Goal: Information Seeking & Learning: Learn about a topic

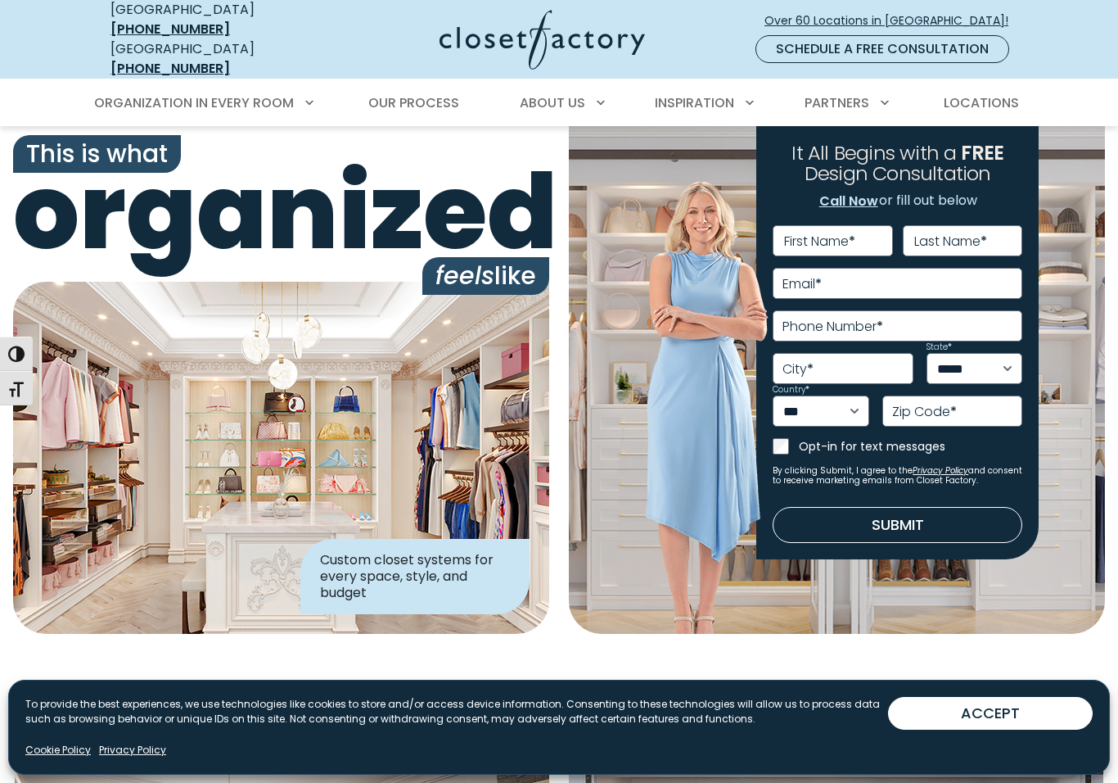
click at [964, 710] on button "ACCEPT" at bounding box center [990, 713] width 205 height 33
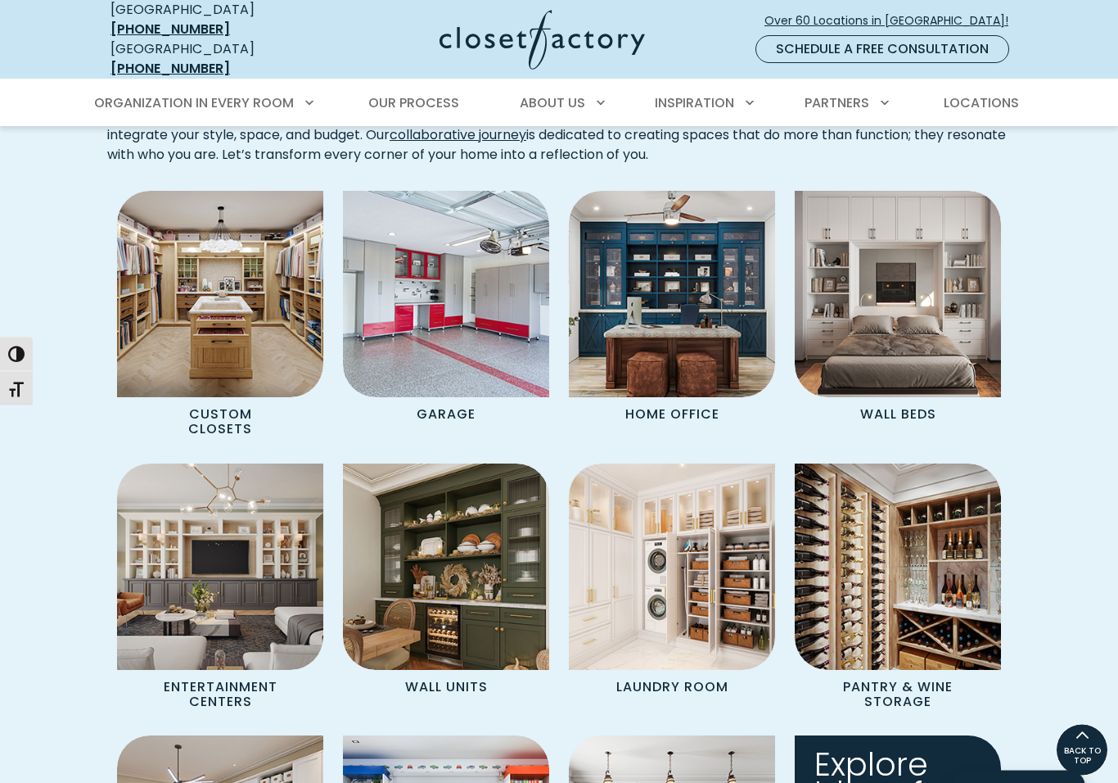
scroll to position [1277, 0]
click at [929, 333] on img "Spaces Grid" at bounding box center [898, 294] width 206 height 206
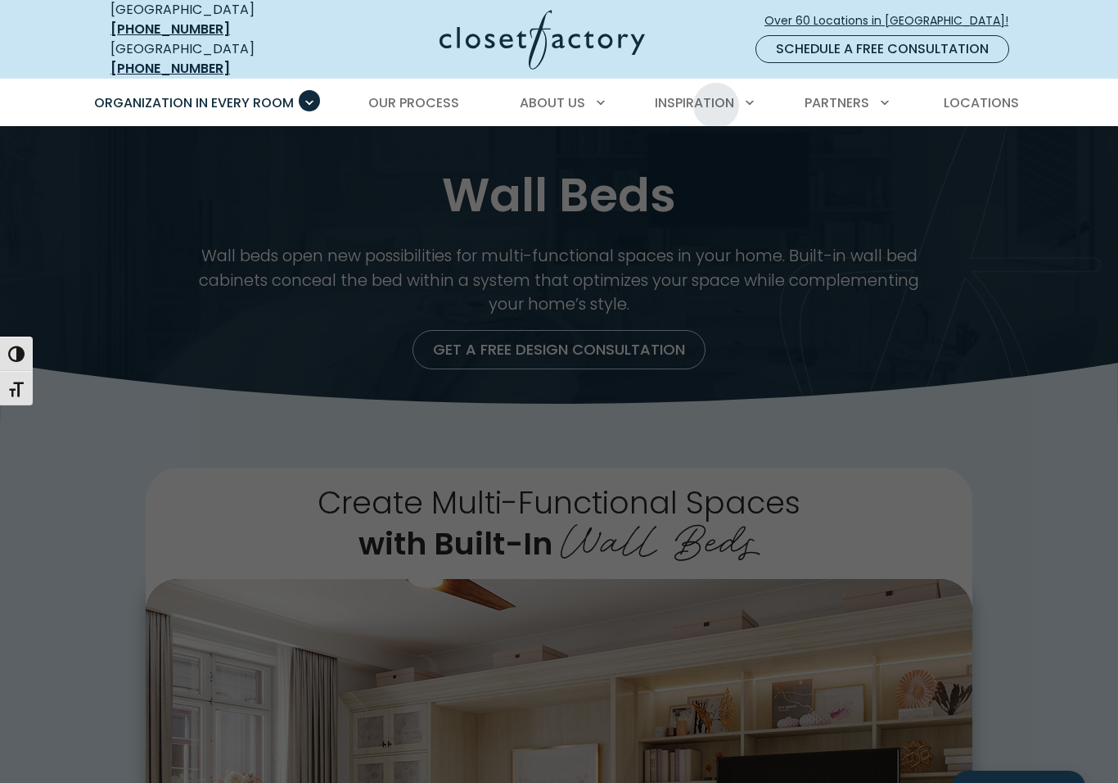
click at [738, 152] on span "Inspiration Gallery" at bounding box center [692, 161] width 137 height 19
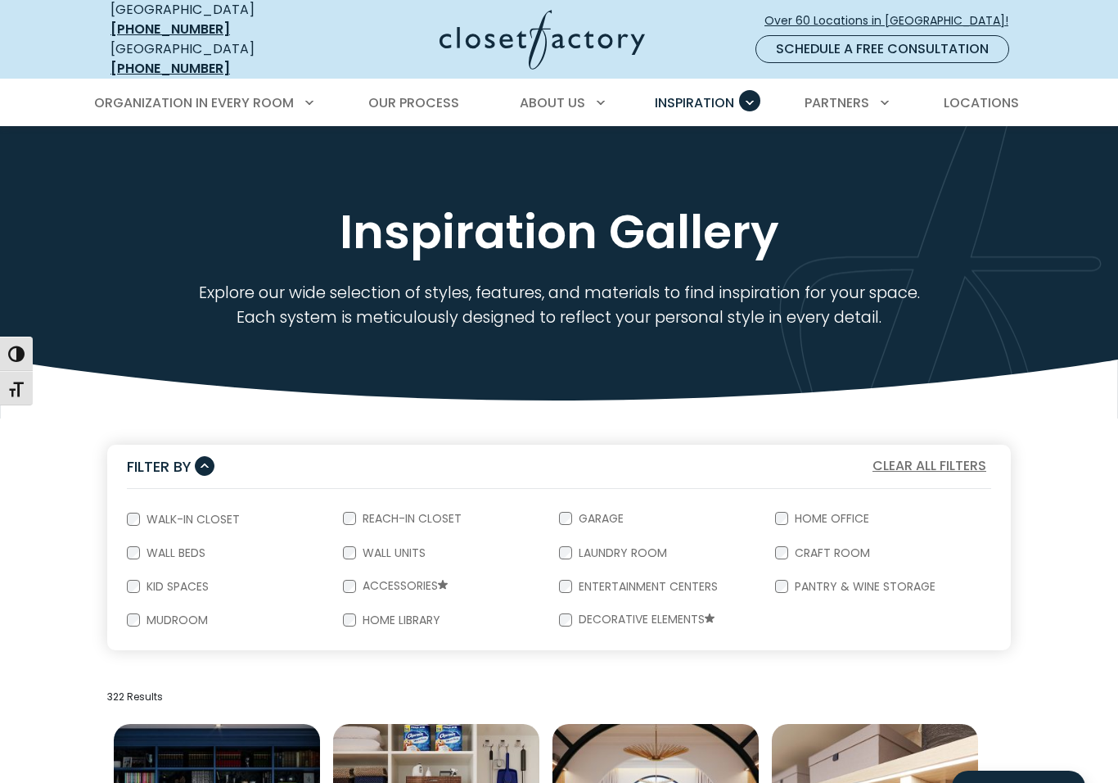
click at [187, 547] on label "Wall Beds" at bounding box center [174, 552] width 69 height 11
